Goal: Find specific page/section

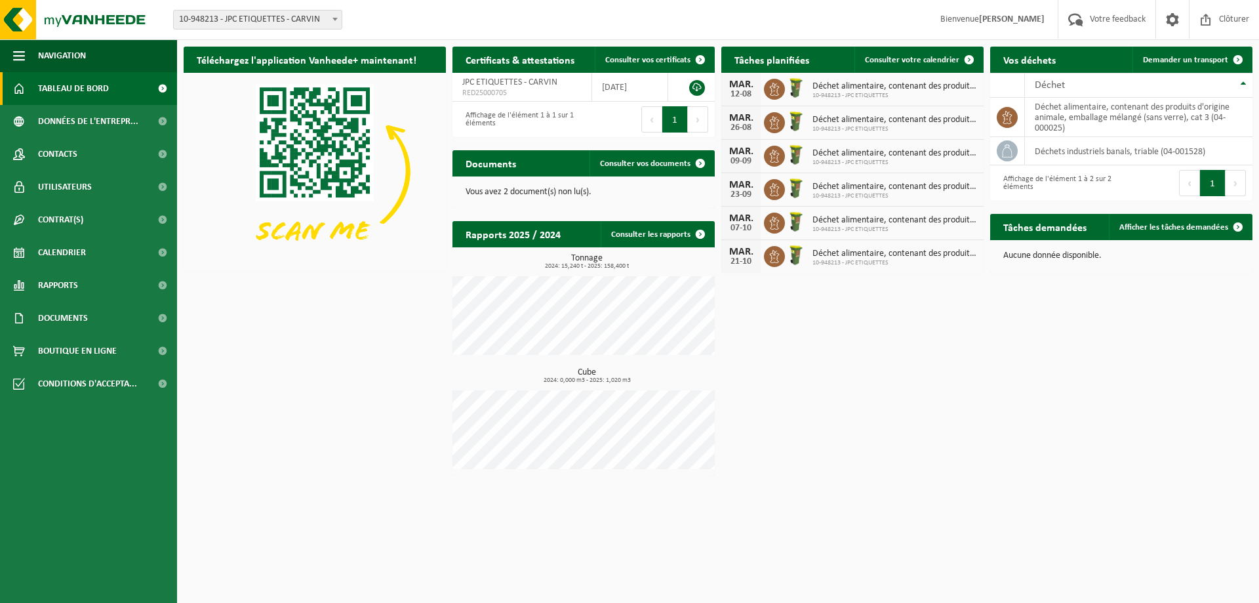
click at [902, 95] on span "10-948213 - JPC ETIQUETTES" at bounding box center [895, 96] width 165 height 8
click at [897, 115] on span "Déchet alimentaire, contenant des produits d'origine animale, emballage mélangé…" at bounding box center [895, 120] width 165 height 10
click at [895, 152] on span "Déchet alimentaire, contenant des produits d'origine animale, emballage mélangé…" at bounding box center [895, 153] width 165 height 10
click at [902, 184] on span "Déchet alimentaire, contenant des produits d'origine animale, emballage mélangé…" at bounding box center [895, 187] width 165 height 10
click at [899, 210] on div "[DATE]-[DATE] Déchet alimentaire, contenant des produits d'origine animale, emb…" at bounding box center [852, 223] width 262 height 33
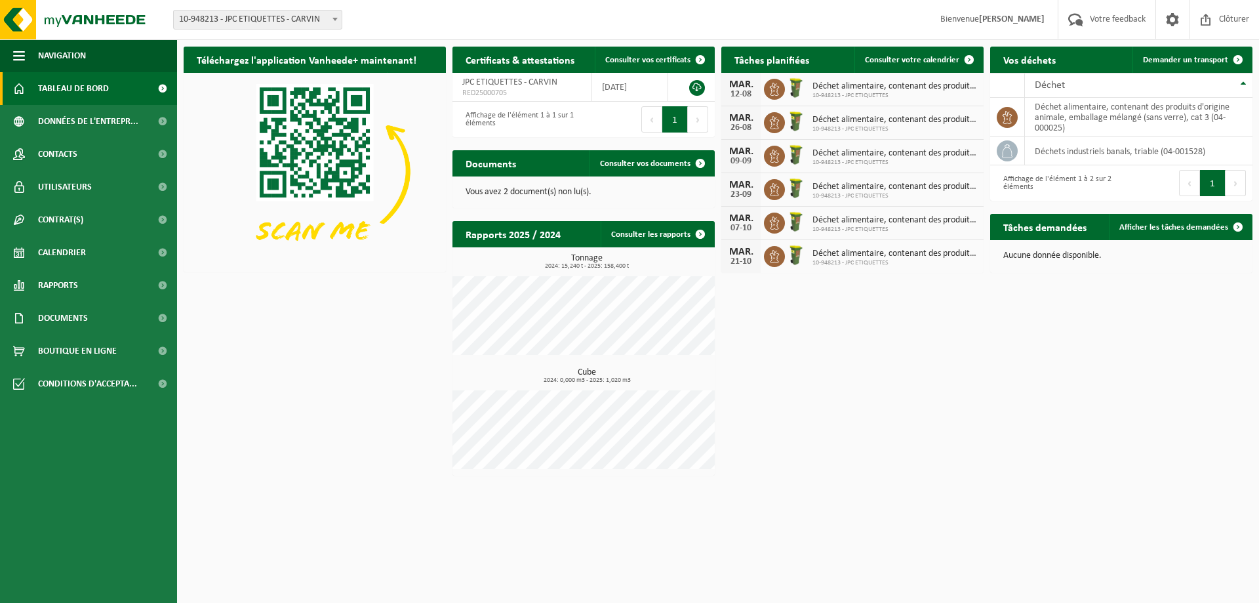
click at [899, 245] on div "MAR. 21-10 Déchet alimentaire, contenant des produits d'origine animale, emball…" at bounding box center [852, 256] width 262 height 33
click at [903, 222] on span "Déchet alimentaire, contenant des produits d'origine animale, emballage mélangé…" at bounding box center [895, 220] width 165 height 10
drag, startPoint x: 899, startPoint y: 188, endPoint x: 889, endPoint y: 166, distance: 23.8
click at [899, 187] on span "Déchet alimentaire, contenant des produits d'origine animale, emballage mélangé…" at bounding box center [895, 187] width 165 height 10
click at [888, 156] on span "Déchet alimentaire, contenant des produits d'origine animale, emballage mélangé…" at bounding box center [895, 153] width 165 height 10
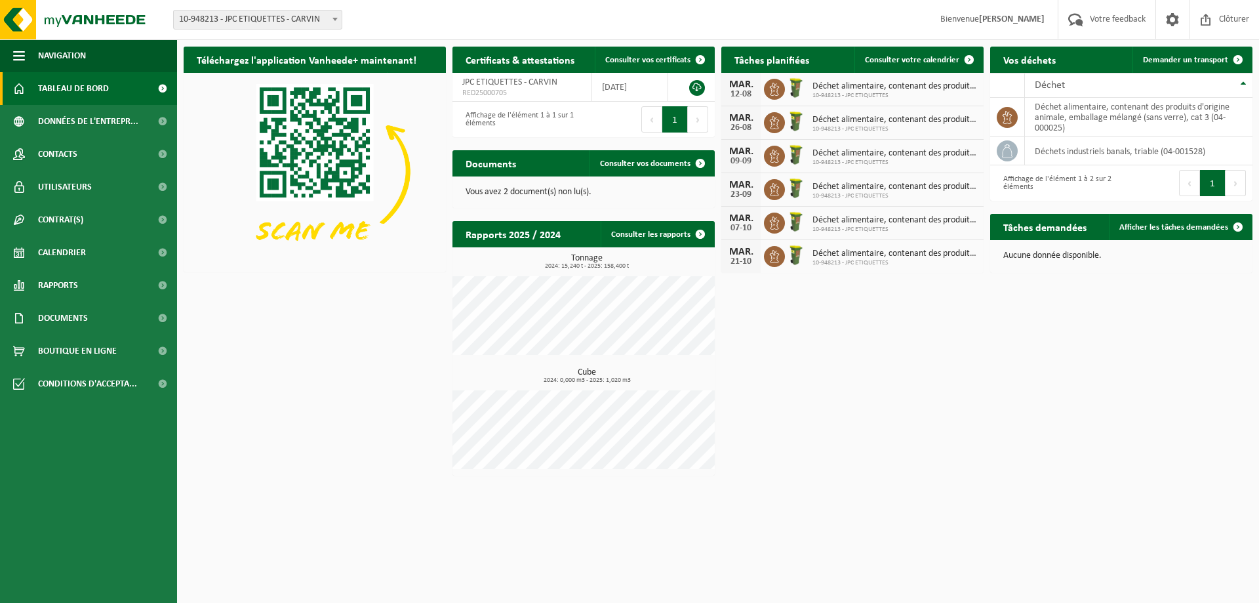
drag, startPoint x: 889, startPoint y: 126, endPoint x: 887, endPoint y: 109, distance: 17.1
click at [889, 125] on span "10-948213 - JPC ETIQUETTES" at bounding box center [895, 129] width 165 height 8
click at [887, 88] on span "Déchet alimentaire, contenant des produits d'origine animale, emballage mélangé…" at bounding box center [895, 86] width 165 height 10
click at [889, 118] on span "Déchet alimentaire, contenant des produits d'origine animale, emballage mélangé…" at bounding box center [895, 120] width 165 height 10
click at [887, 151] on span "Déchet alimentaire, contenant des produits d'origine animale, emballage mélangé…" at bounding box center [895, 153] width 165 height 10
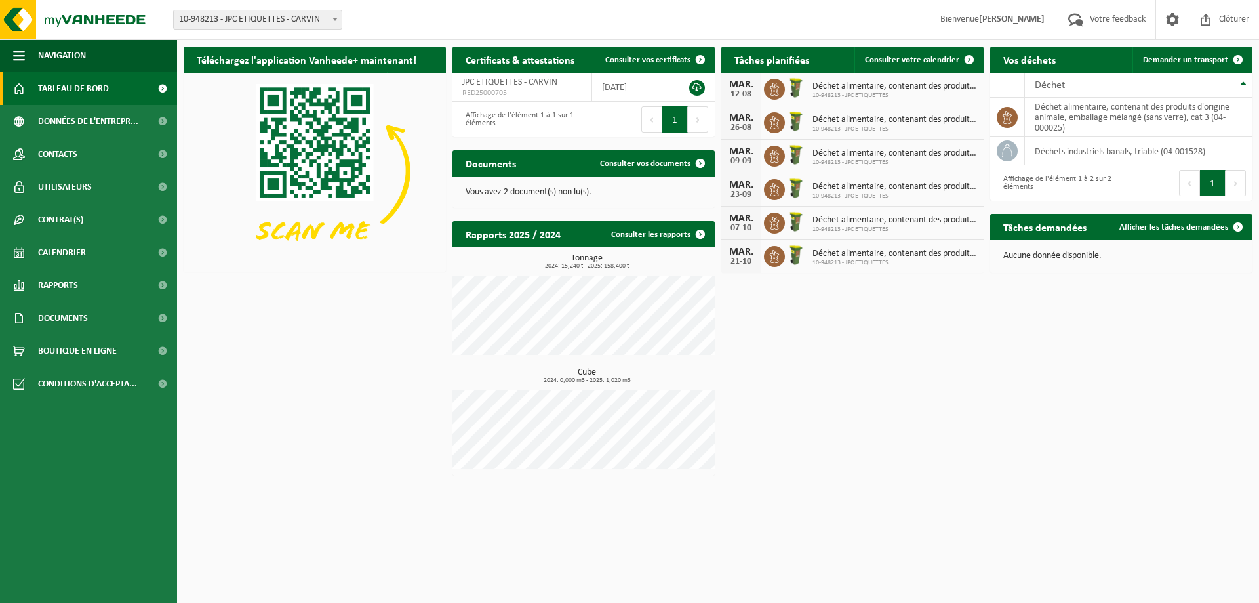
click at [889, 188] on span "Déchet alimentaire, contenant des produits d'origine animale, emballage mélangé…" at bounding box center [895, 187] width 165 height 10
click at [869, 409] on div "Téléchargez l'application Vanheede+ maintenant! Cachez Certificats & attestatio…" at bounding box center [718, 261] width 1076 height 442
